Goal: Feedback & Contribution: Leave review/rating

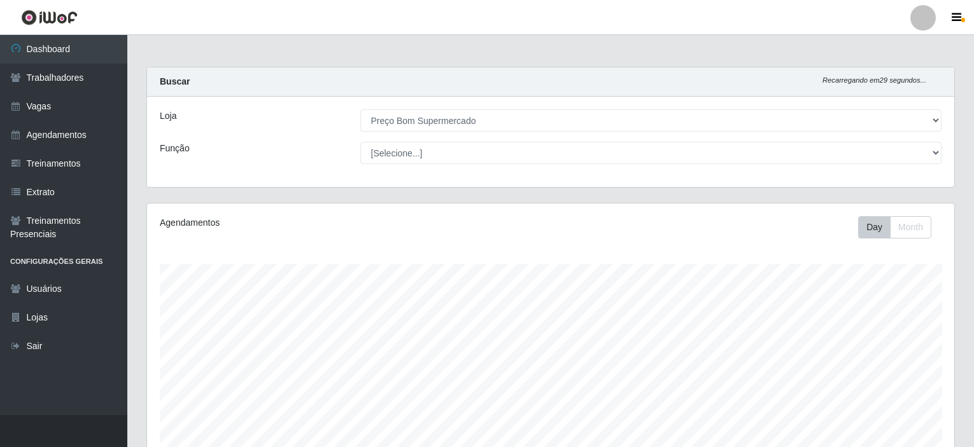
select select "387"
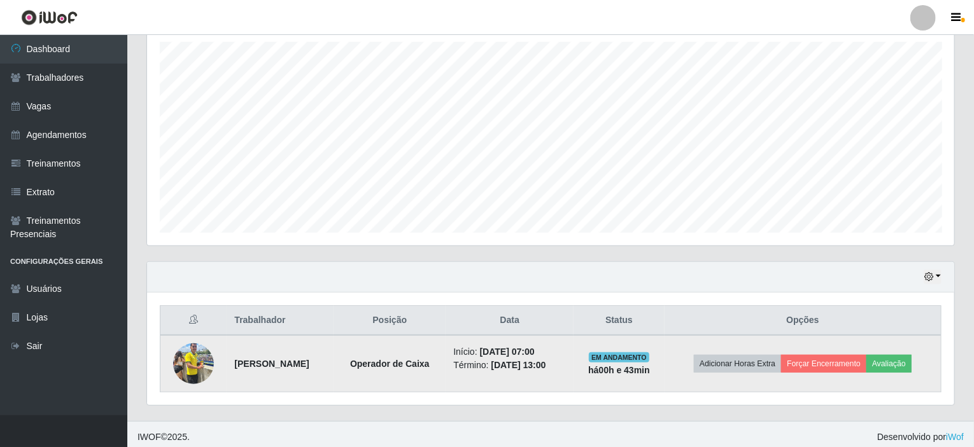
scroll to position [225, 0]
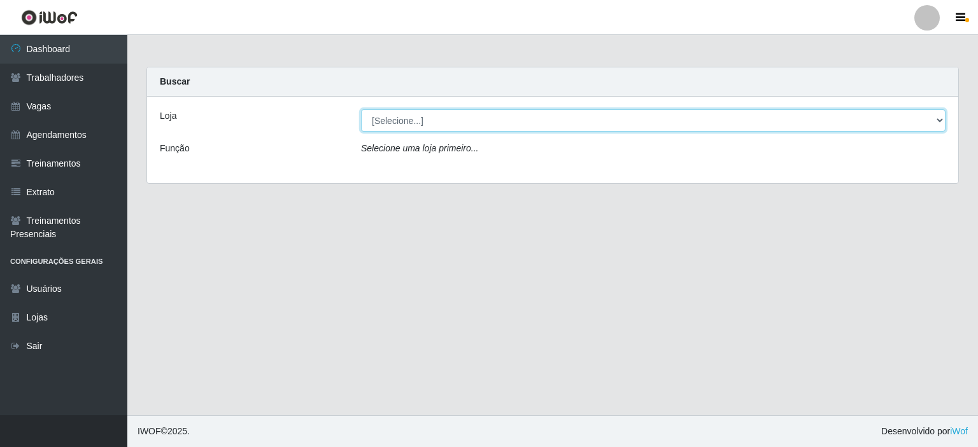
click at [421, 116] on select "[Selecione...] Preço Bom Supermercado" at bounding box center [653, 120] width 584 height 22
select select "387"
click at [361, 109] on select "[Selecione...] Preço Bom Supermercado" at bounding box center [653, 120] width 584 height 22
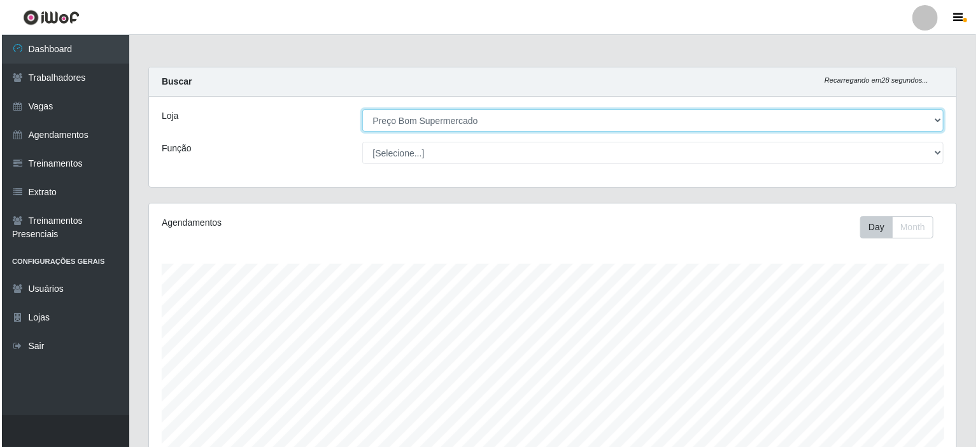
scroll to position [225, 0]
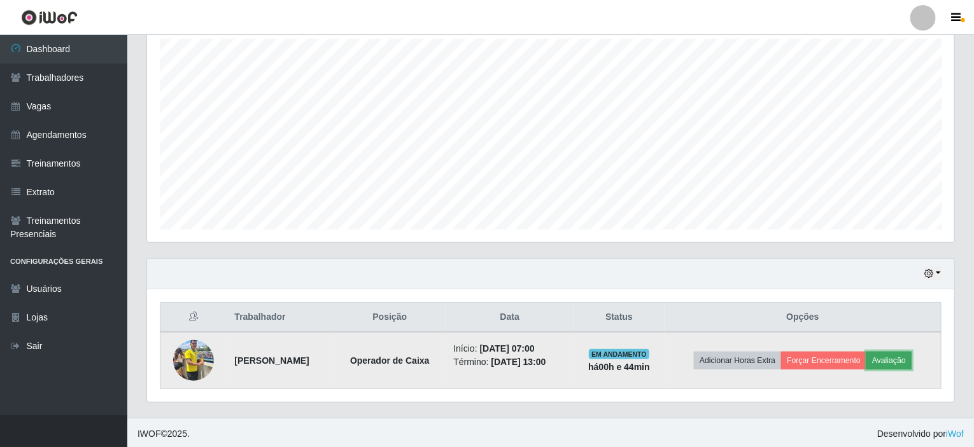
click at [903, 358] on button "Avaliação" at bounding box center [888, 361] width 45 height 18
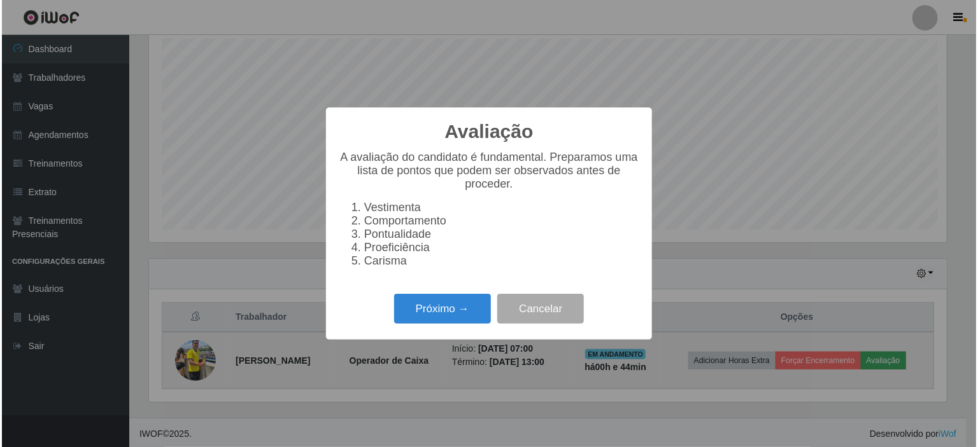
scroll to position [264, 802]
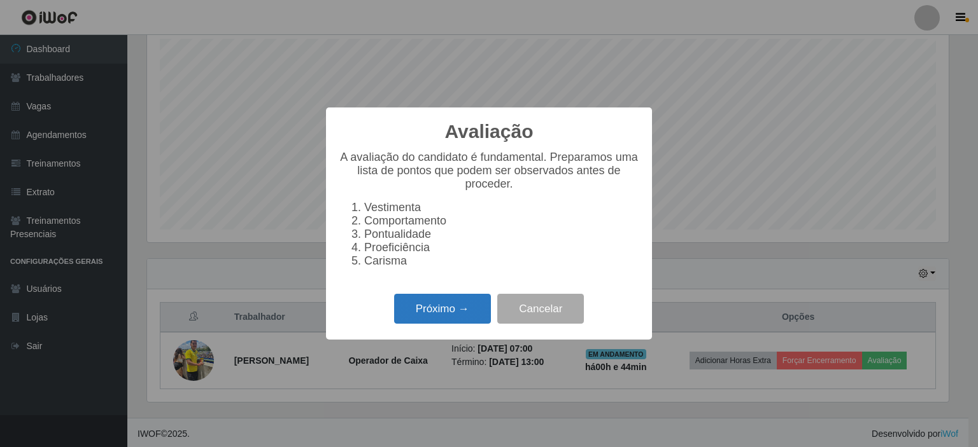
click at [443, 314] on button "Próximo →" at bounding box center [442, 309] width 97 height 30
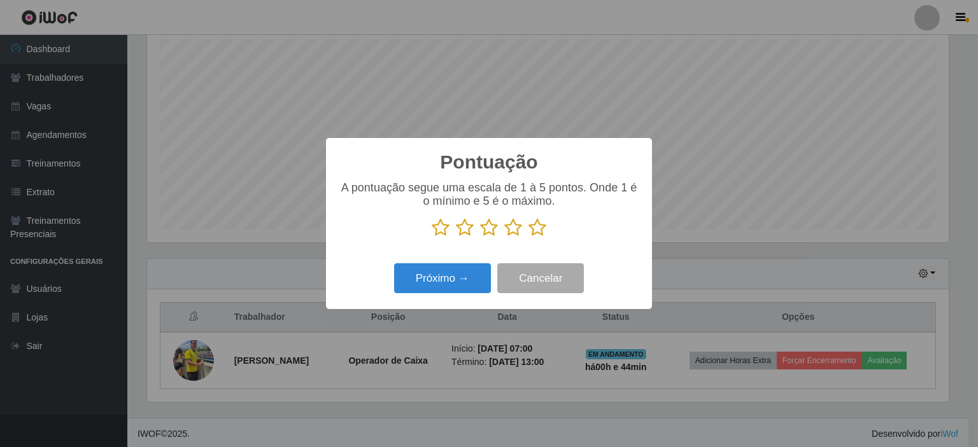
scroll to position [636234, 635696]
click at [540, 229] on icon at bounding box center [537, 227] width 18 height 19
click at [528, 237] on input "radio" at bounding box center [528, 237] width 0 height 0
click at [438, 278] on button "Próximo →" at bounding box center [442, 279] width 97 height 30
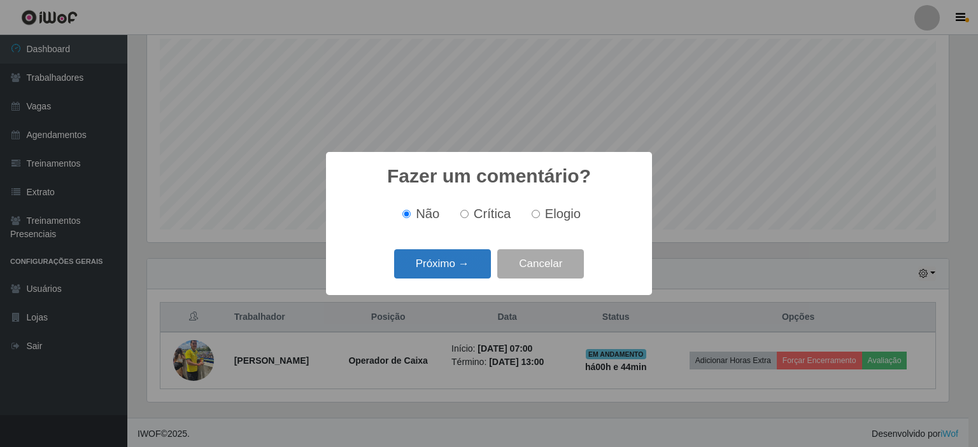
click at [439, 271] on button "Próximo →" at bounding box center [442, 265] width 97 height 30
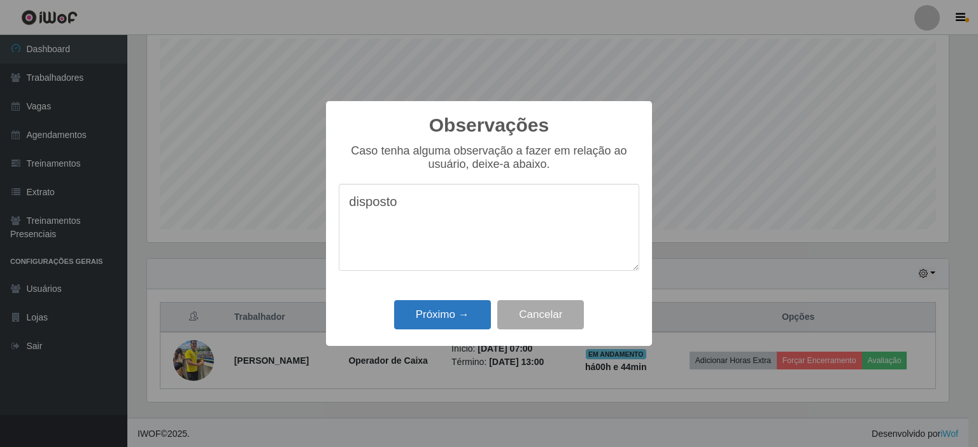
type textarea "disposto"
click at [433, 314] on button "Próximo →" at bounding box center [442, 315] width 97 height 30
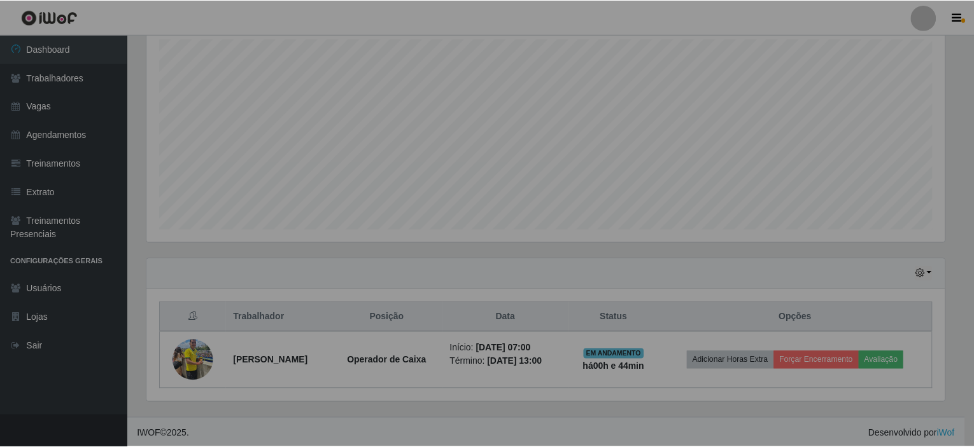
scroll to position [264, 807]
